Goal: Task Accomplishment & Management: Manage account settings

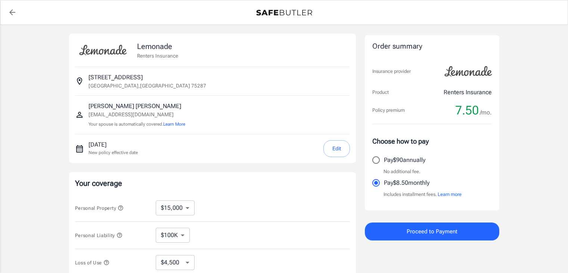
select select "15000"
select select "500"
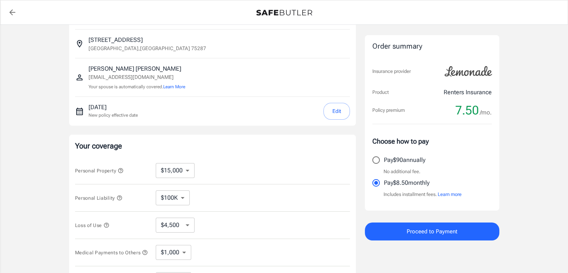
click at [340, 109] on button "Edit" at bounding box center [336, 111] width 27 height 17
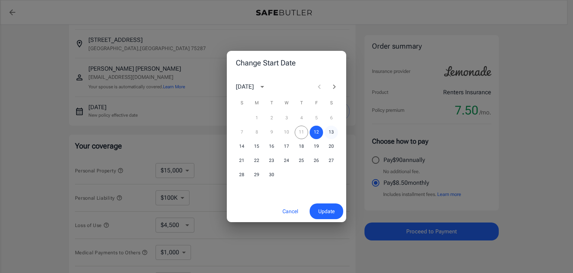
click at [330, 130] on button "13" at bounding box center [331, 131] width 13 height 13
click at [332, 211] on span "Update" at bounding box center [326, 210] width 16 height 9
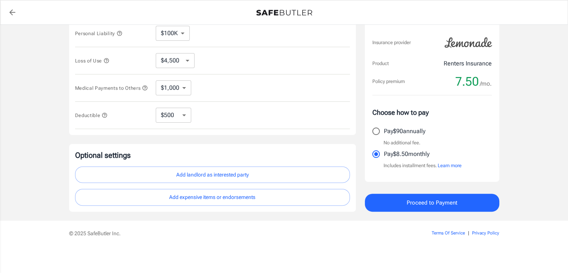
scroll to position [128, 0]
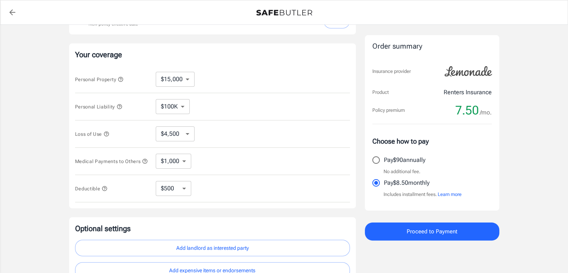
click at [120, 104] on icon "button" at bounding box center [119, 106] width 5 height 5
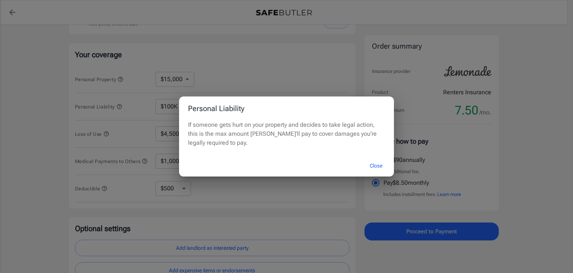
click at [371, 166] on button "Close" at bounding box center [376, 166] width 30 height 16
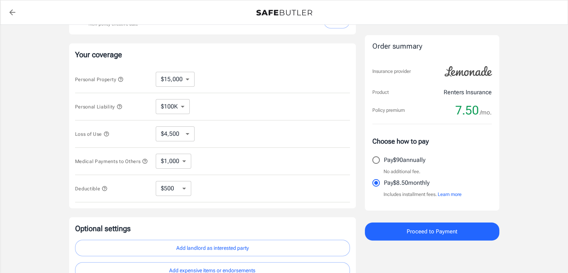
click at [121, 105] on icon "button" at bounding box center [119, 106] width 5 height 5
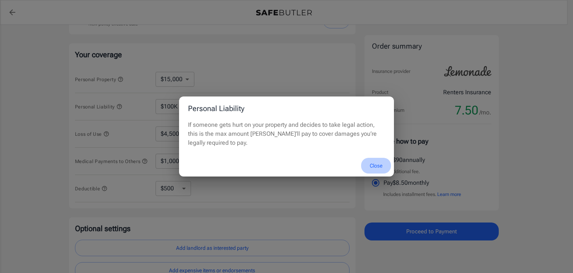
click at [379, 164] on button "Close" at bounding box center [376, 166] width 30 height 16
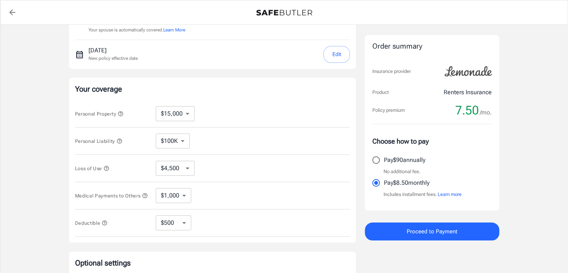
scroll to position [54, 0]
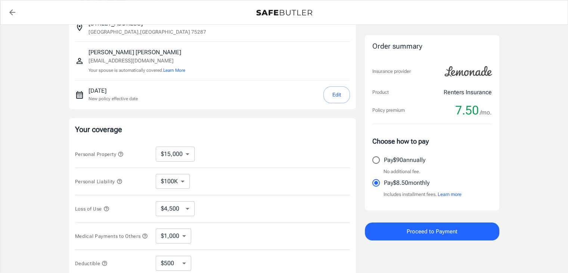
click at [123, 153] on icon "button" at bounding box center [121, 154] width 6 height 6
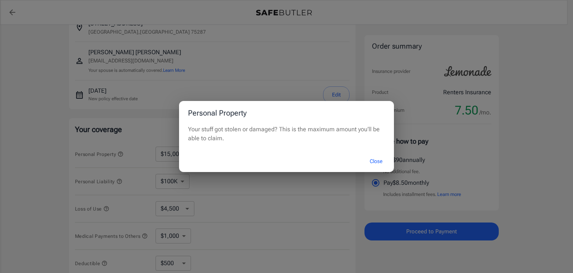
click at [379, 161] on button "Close" at bounding box center [376, 161] width 30 height 16
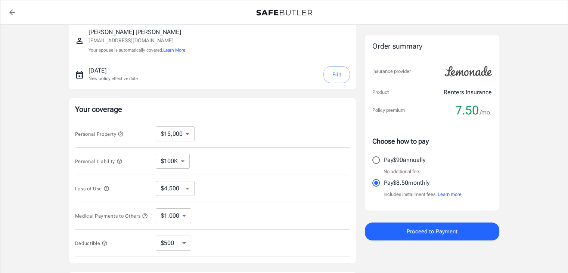
scroll to position [91, 0]
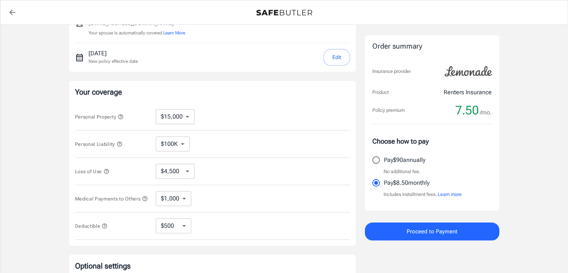
click at [104, 228] on icon "button" at bounding box center [105, 226] width 6 height 6
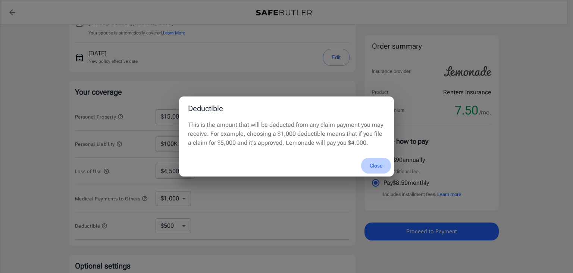
click at [374, 163] on button "Close" at bounding box center [376, 166] width 30 height 16
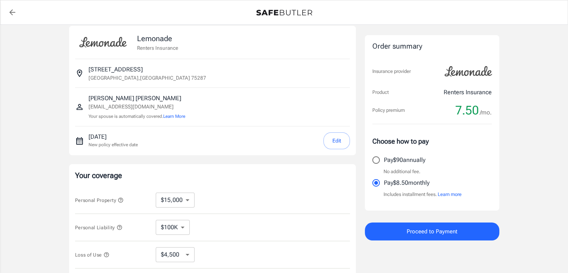
scroll to position [0, 0]
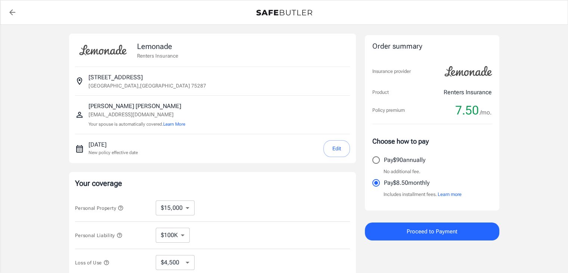
click at [453, 191] on button "Learn more" at bounding box center [450, 193] width 24 height 7
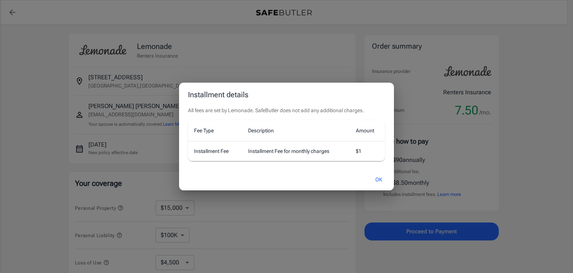
click at [375, 178] on button "OK" at bounding box center [379, 179] width 24 height 16
